Goal: Transaction & Acquisition: Purchase product/service

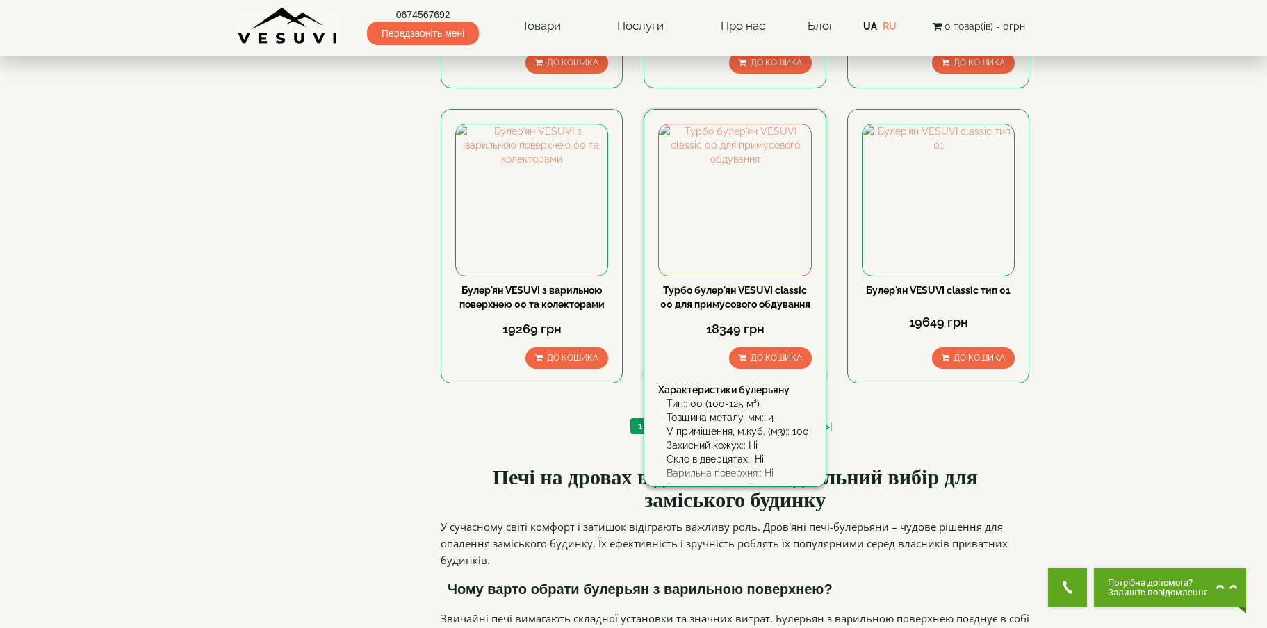
scroll to position [1598, 0]
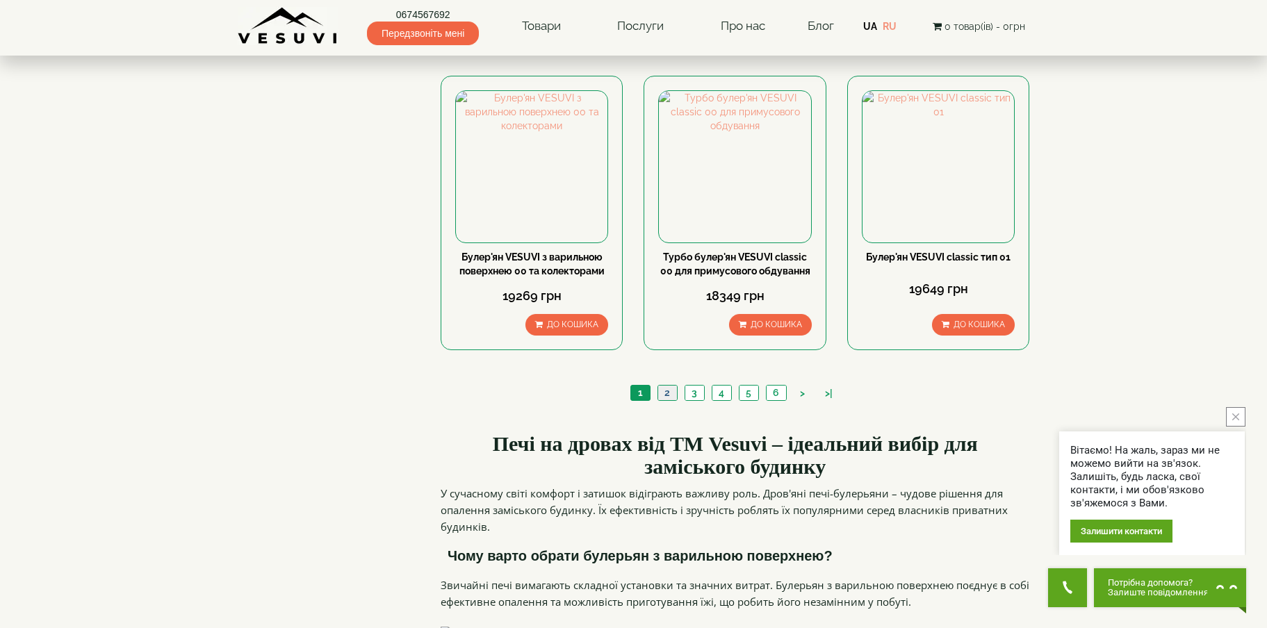
click at [676, 386] on link "2" at bounding box center [666, 393] width 19 height 15
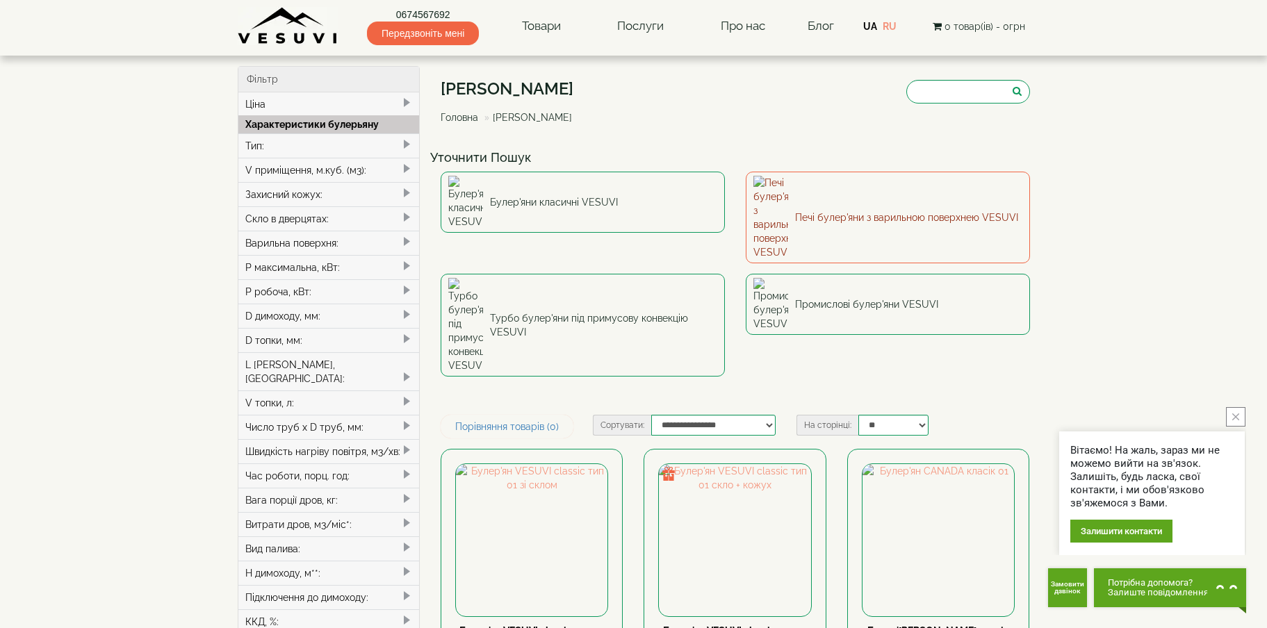
click at [900, 192] on link "Печі булер'яни з варильною поверхнею VESUVI" at bounding box center [888, 218] width 284 height 92
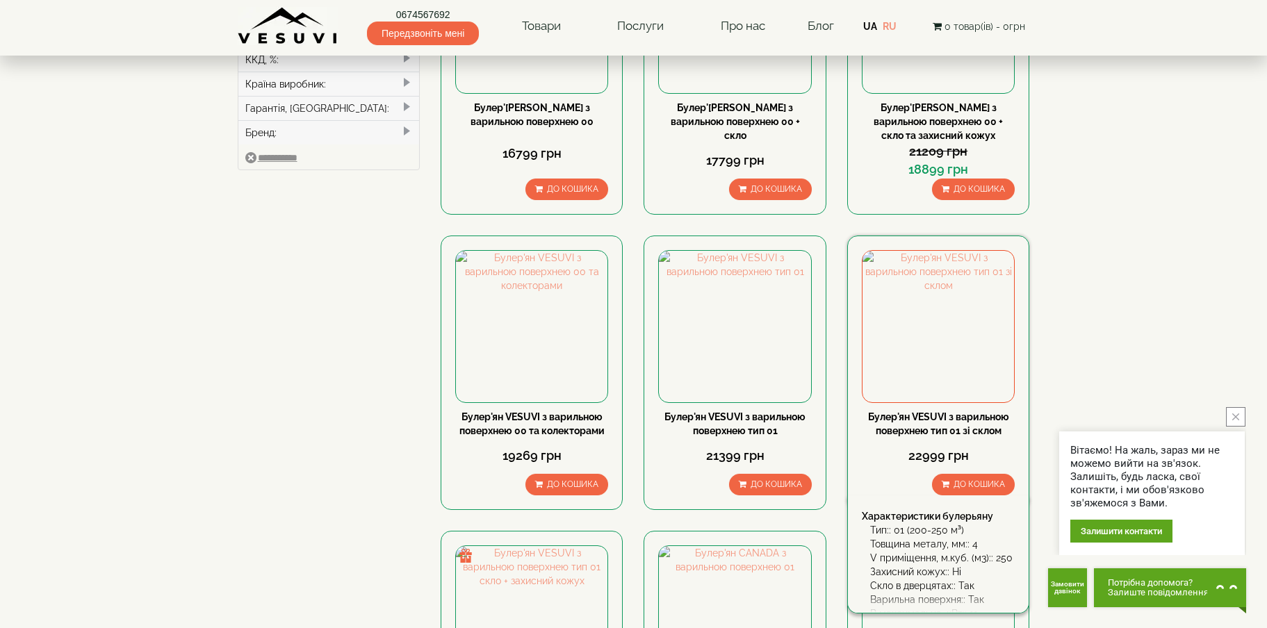
scroll to position [764, 0]
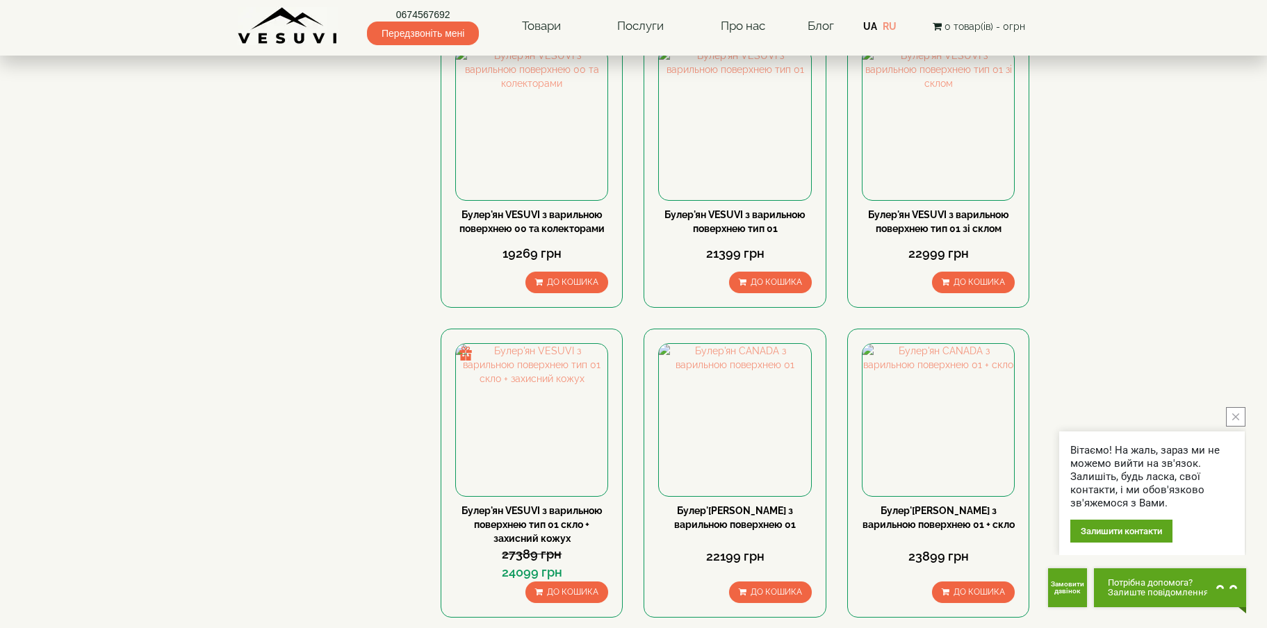
click at [1235, 417] on icon "close button" at bounding box center [1235, 417] width 7 height 7
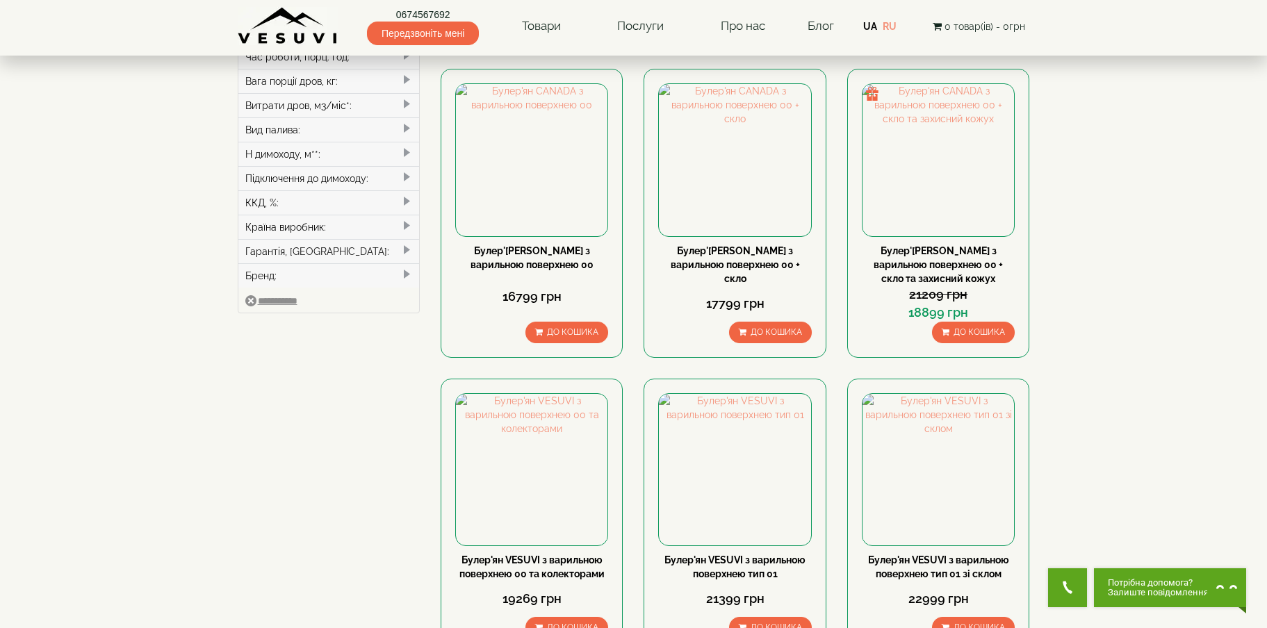
scroll to position [417, 0]
